Goal: Task Accomplishment & Management: Manage account settings

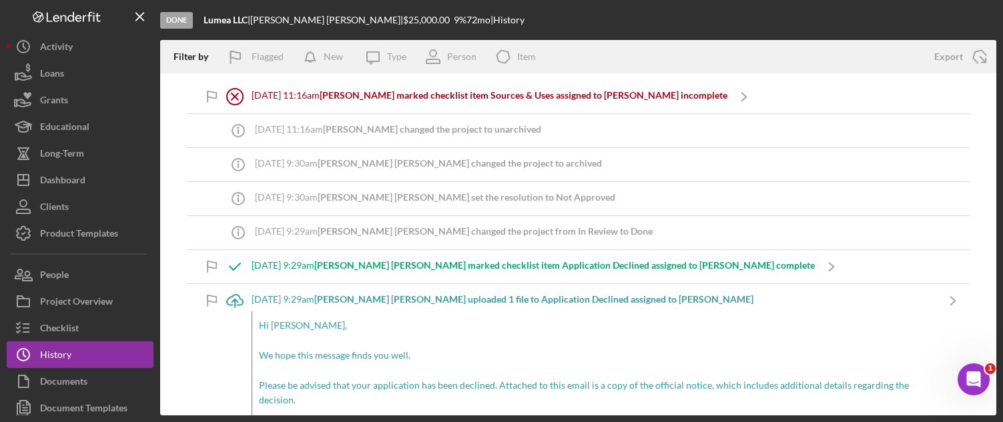
scroll to position [8538, 0]
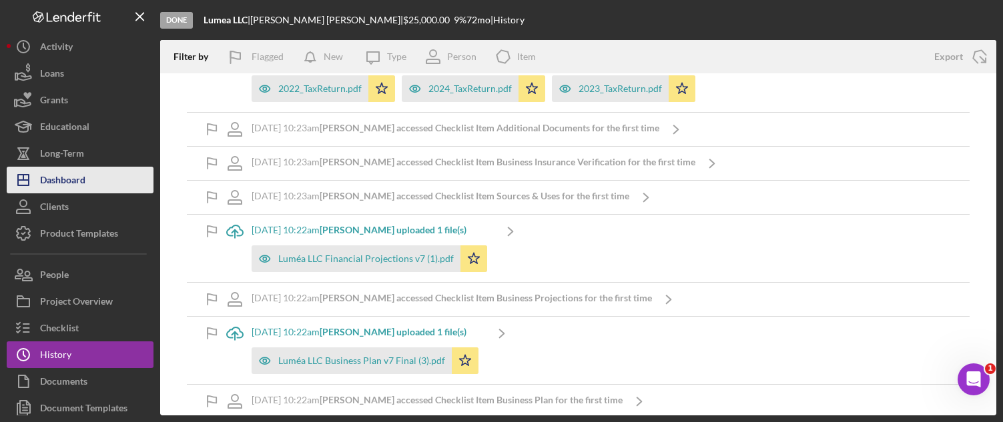
click at [93, 192] on button "Icon/Dashboard Dashboard" at bounding box center [80, 180] width 147 height 27
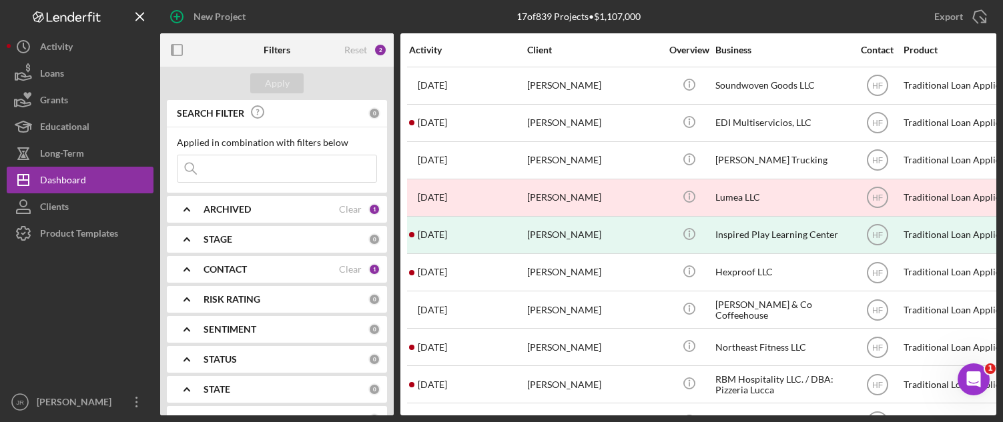
click at [231, 214] on b "ARCHIVED" at bounding box center [227, 209] width 47 height 11
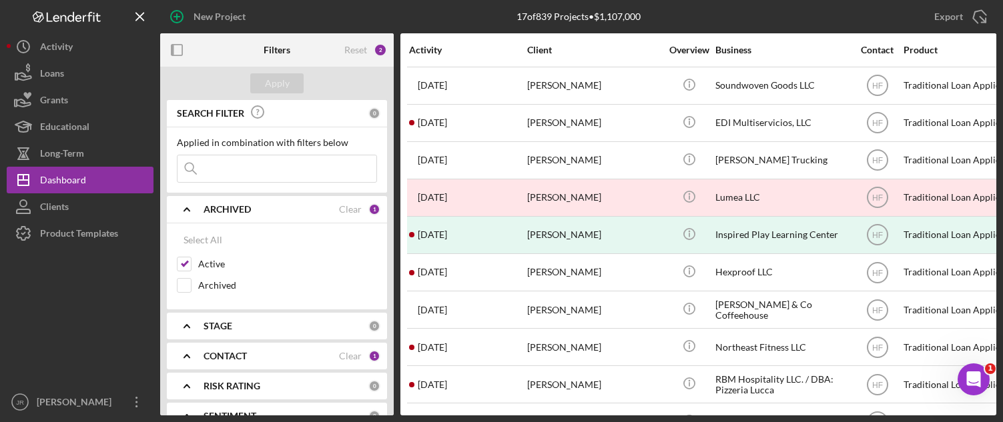
click at [240, 204] on b "ARCHIVED" at bounding box center [227, 209] width 47 height 11
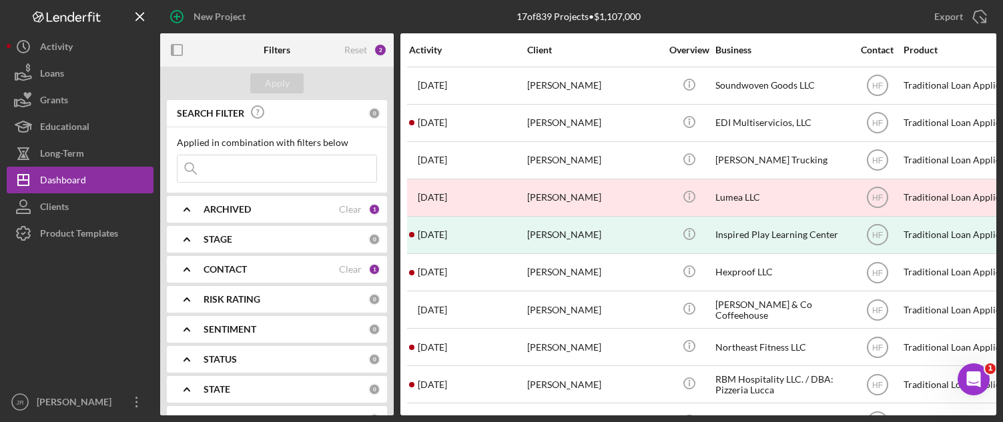
click at [223, 268] on b "CONTACT" at bounding box center [225, 269] width 43 height 11
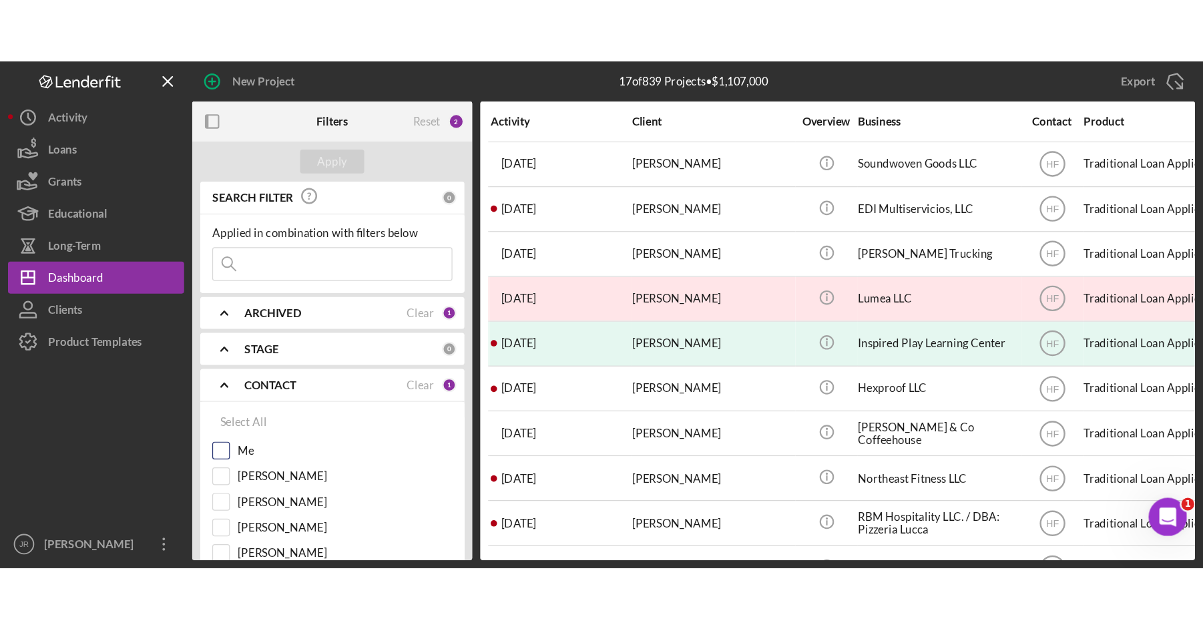
scroll to position [133, 0]
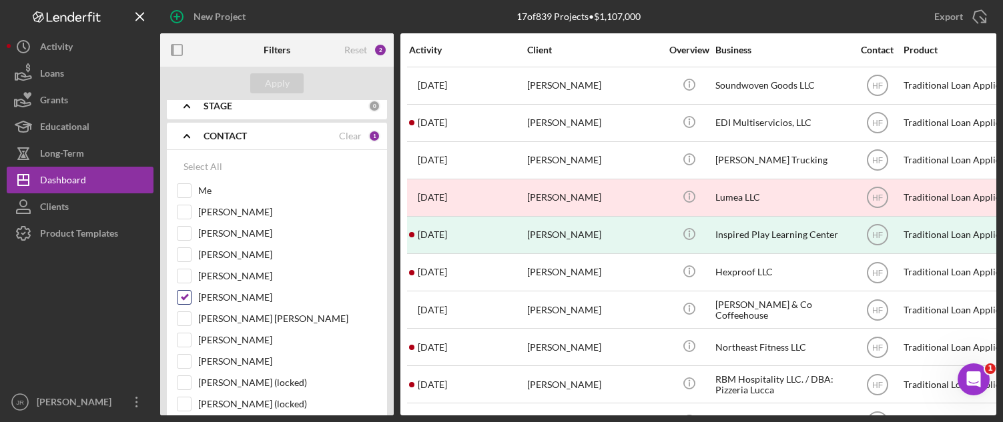
click at [186, 296] on input "[PERSON_NAME]" at bounding box center [184, 297] width 13 height 13
checkbox input "false"
click at [180, 195] on input "Me" at bounding box center [184, 190] width 13 height 13
checkbox input "true"
click at [264, 84] on button "Apply" at bounding box center [276, 83] width 53 height 20
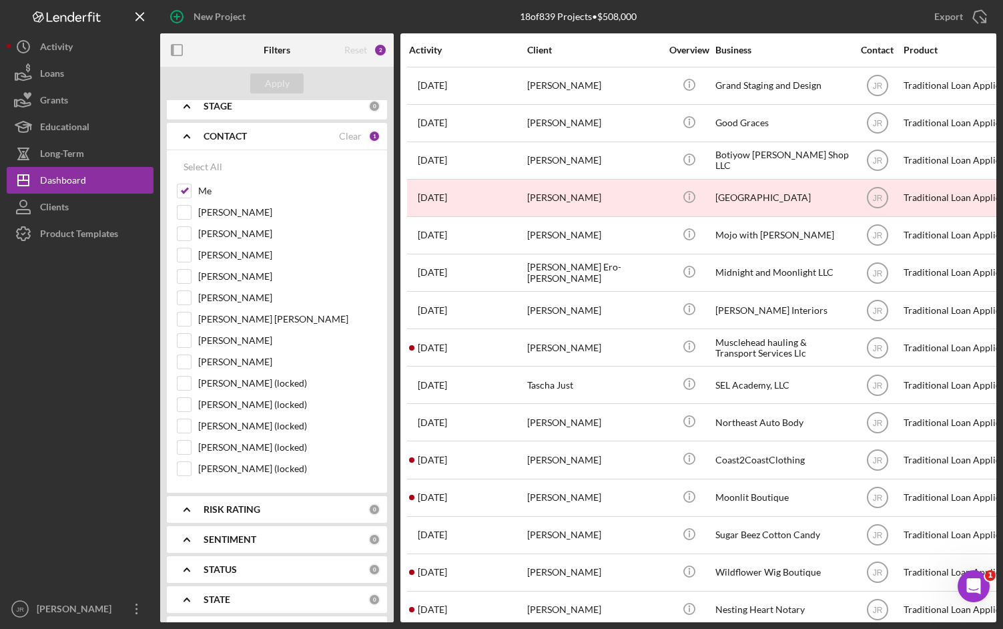
click at [1002, 374] on html "New Project 18 of 839 Projects • $508,000 Export Icon/Export Filters Reset 2 Ap…" at bounding box center [501, 314] width 1003 height 629
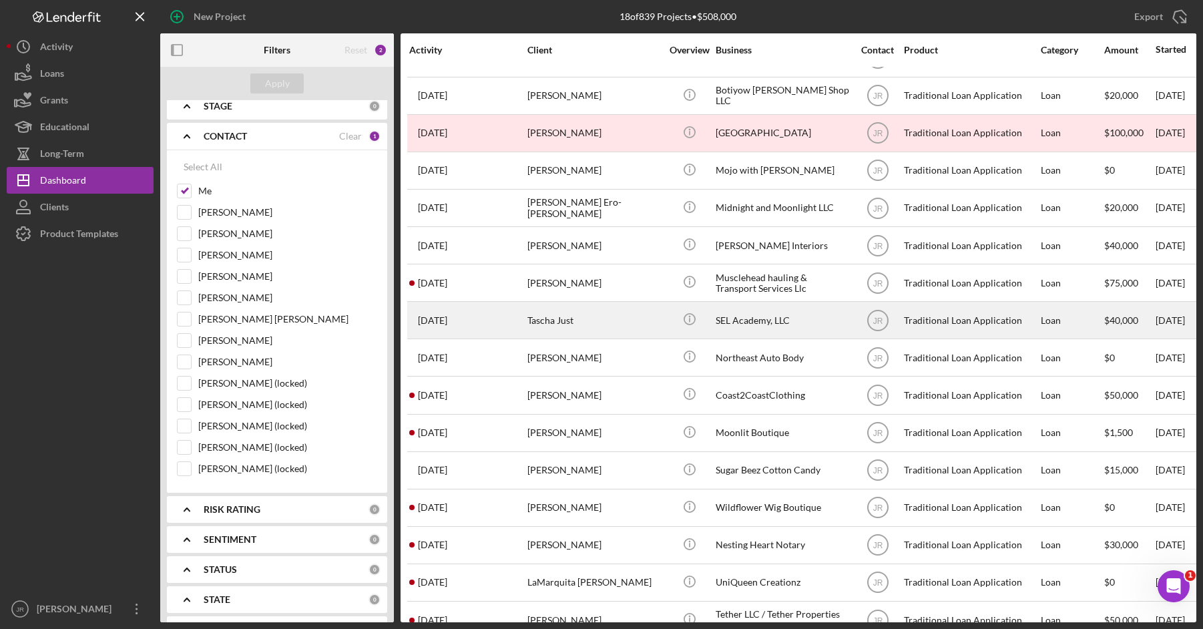
scroll to position [0, 0]
